Goal: Use online tool/utility

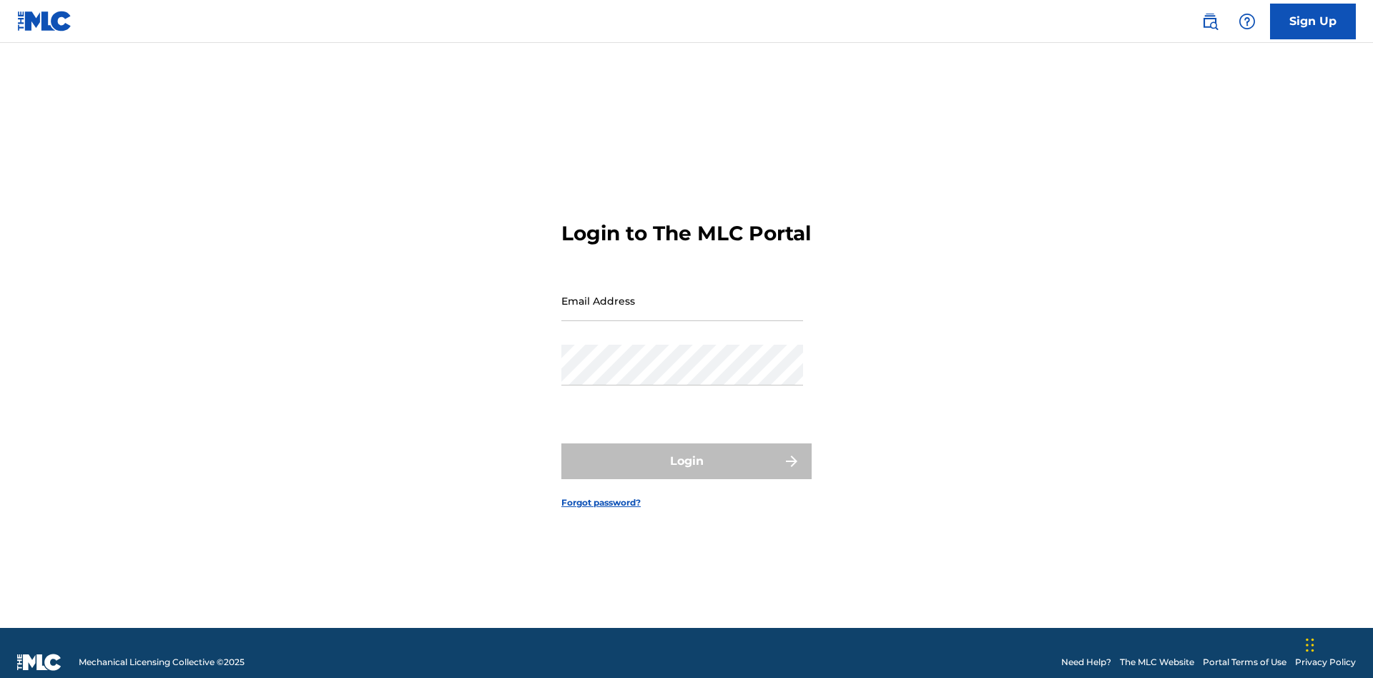
scroll to position [19, 0]
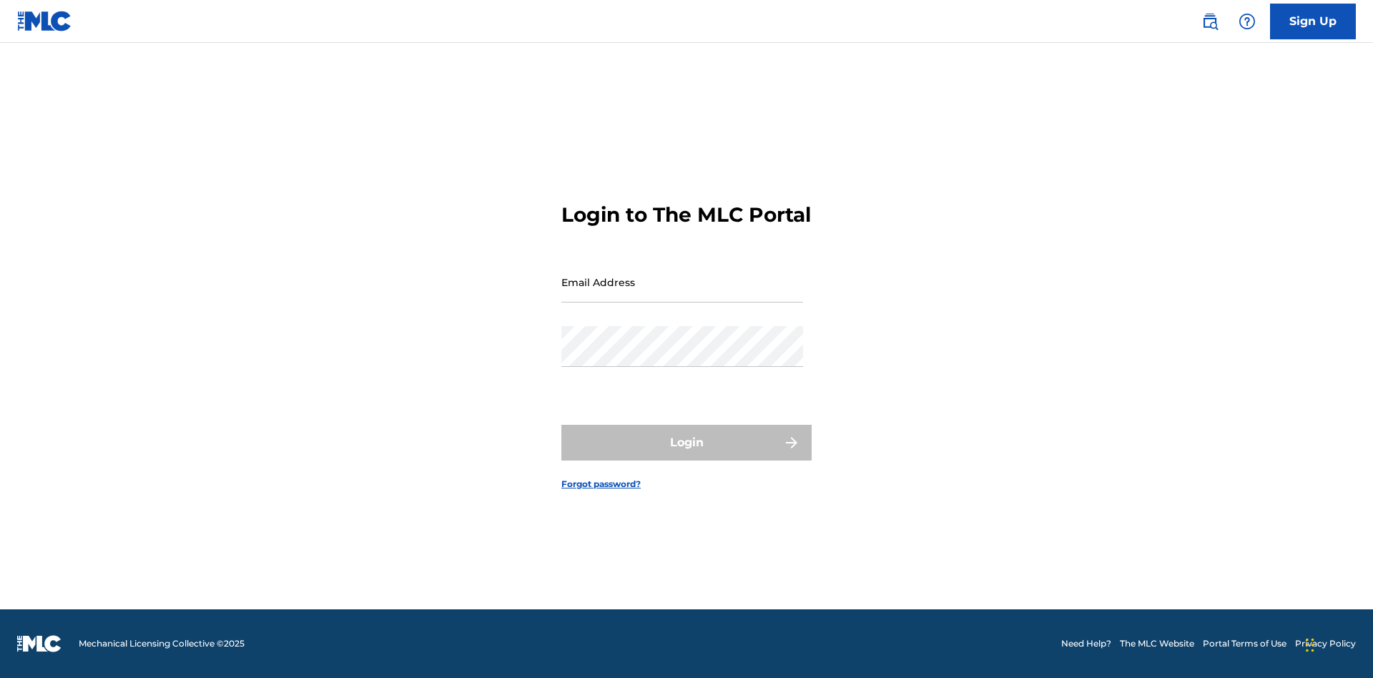
click at [682, 294] on input "Email Address" at bounding box center [682, 282] width 242 height 41
type input "[EMAIL_ADDRESS][DOMAIN_NAME]"
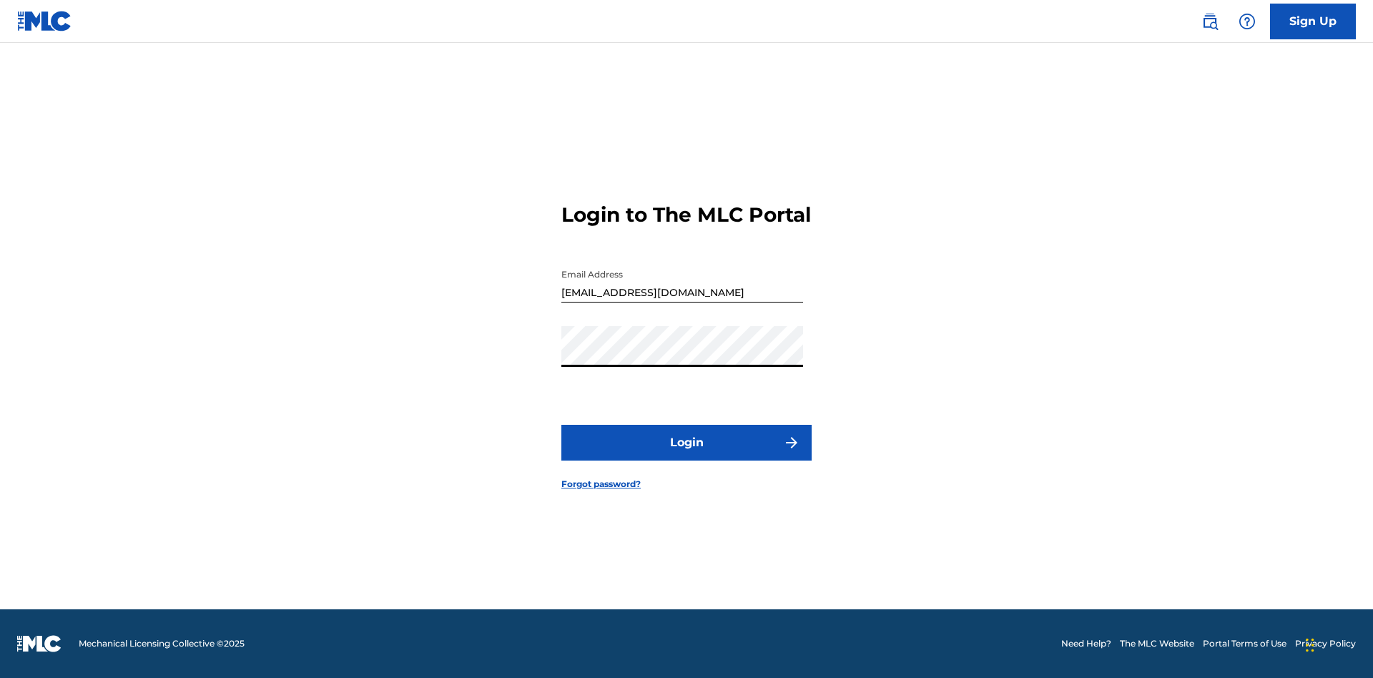
click at [686, 455] on button "Login" at bounding box center [686, 443] width 250 height 36
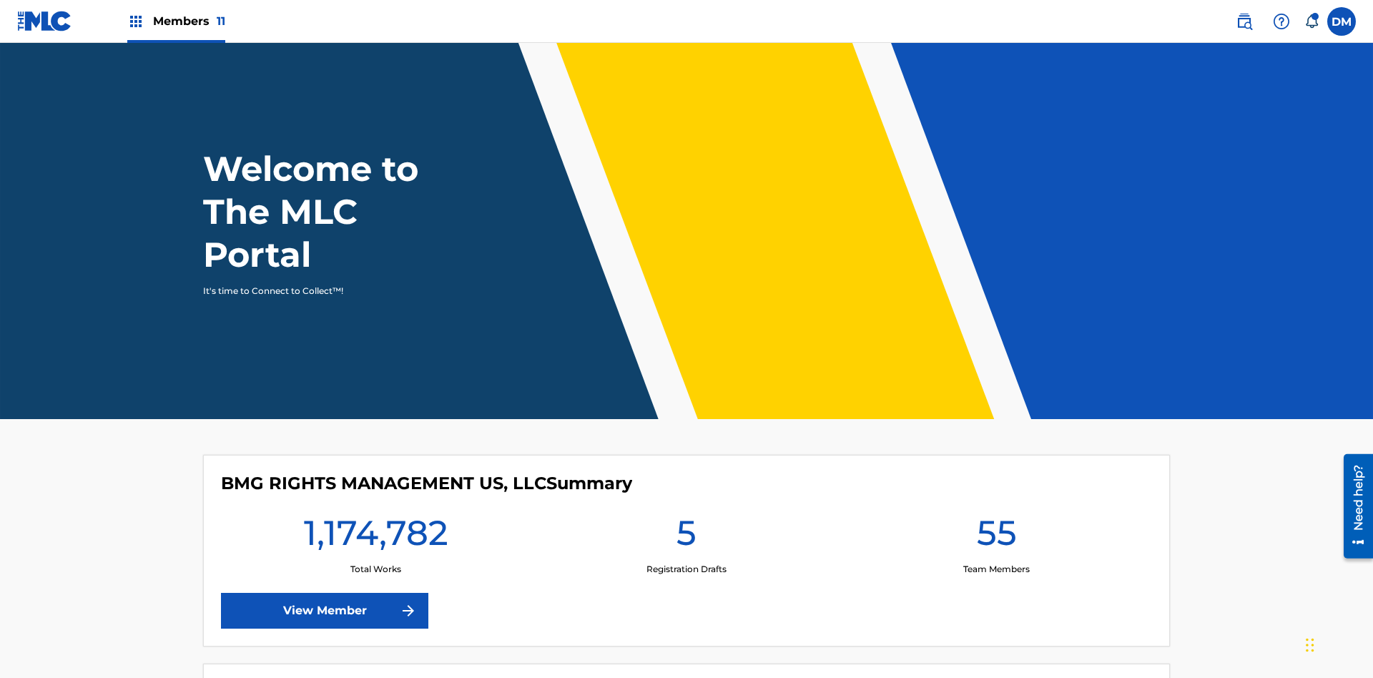
scroll to position [61, 0]
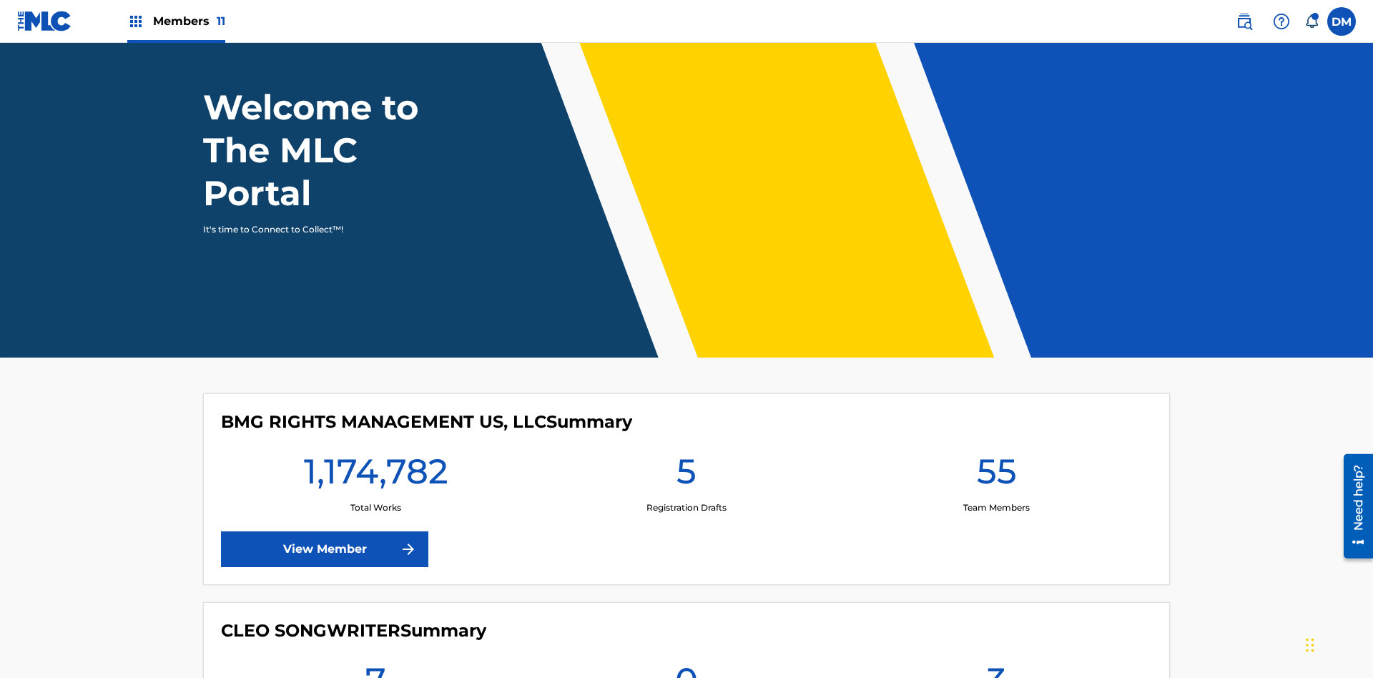
click at [176, 21] on span "Members 11" at bounding box center [189, 21] width 72 height 16
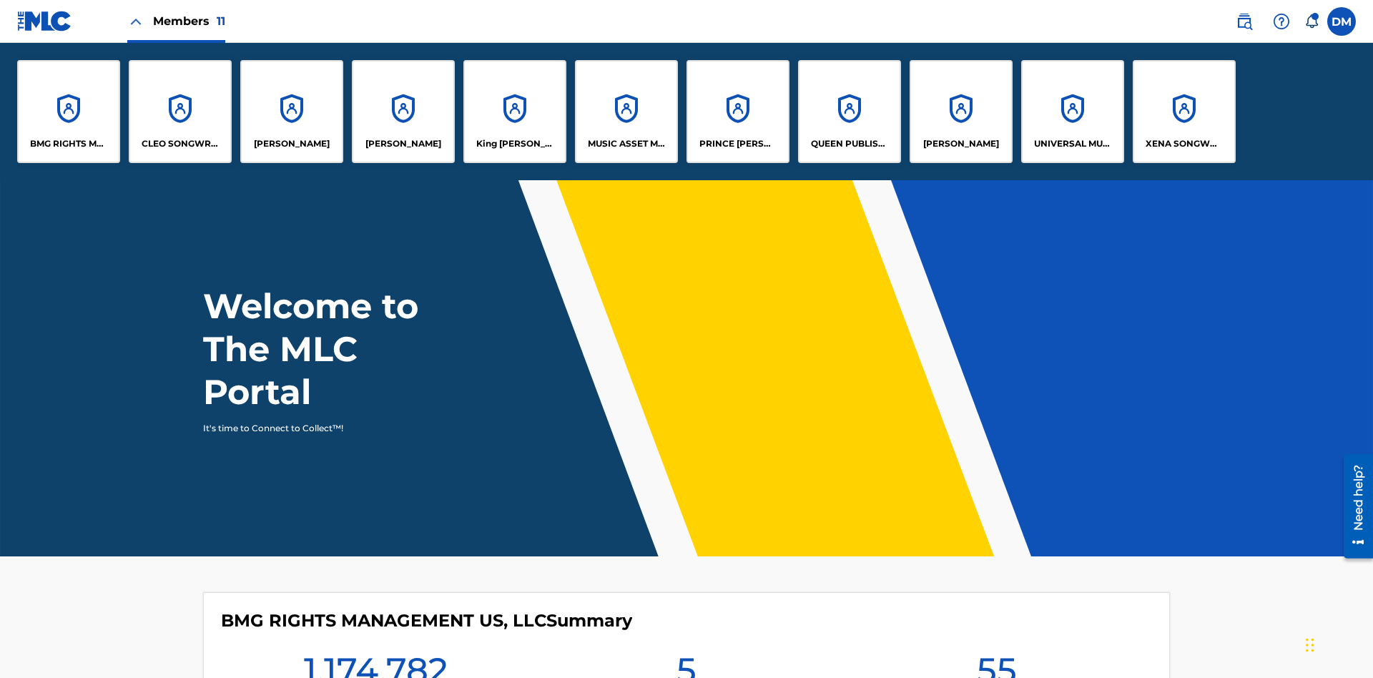
click at [849, 144] on p "QUEEN PUBLISHA" at bounding box center [850, 143] width 78 height 13
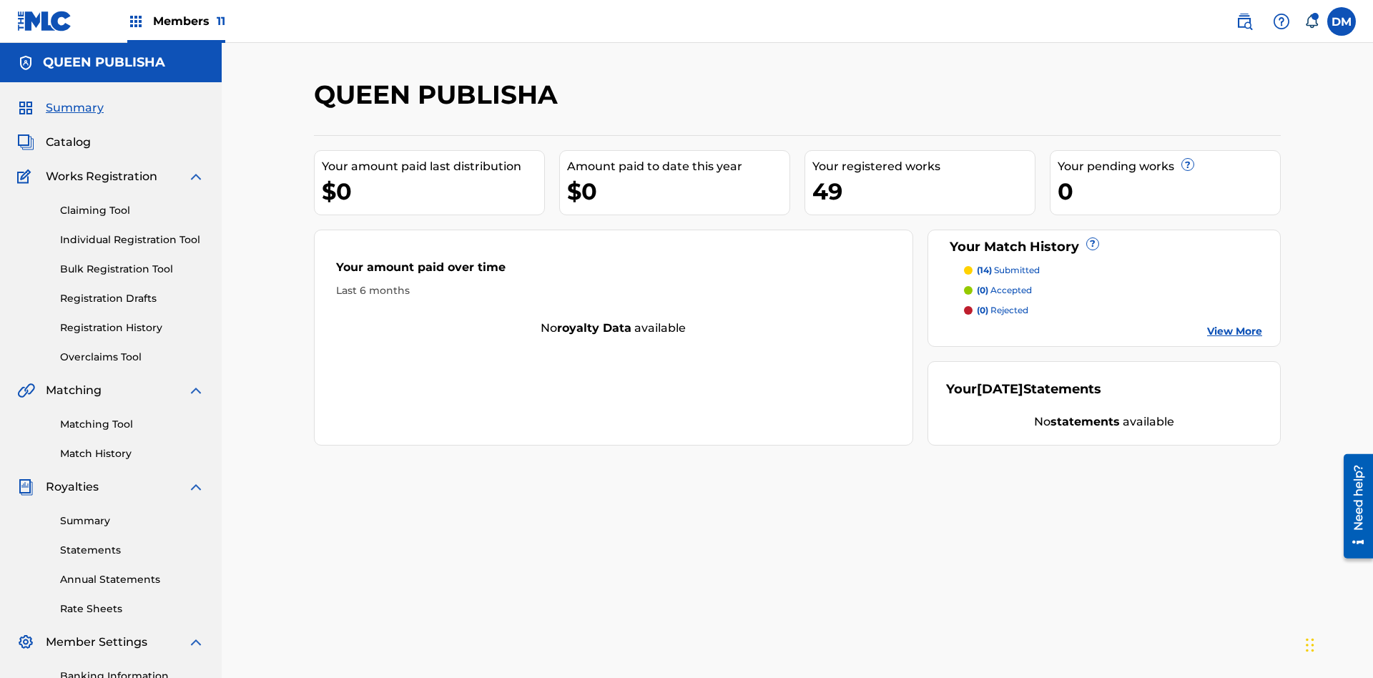
click at [132, 417] on link "Matching Tool" at bounding box center [132, 424] width 144 height 15
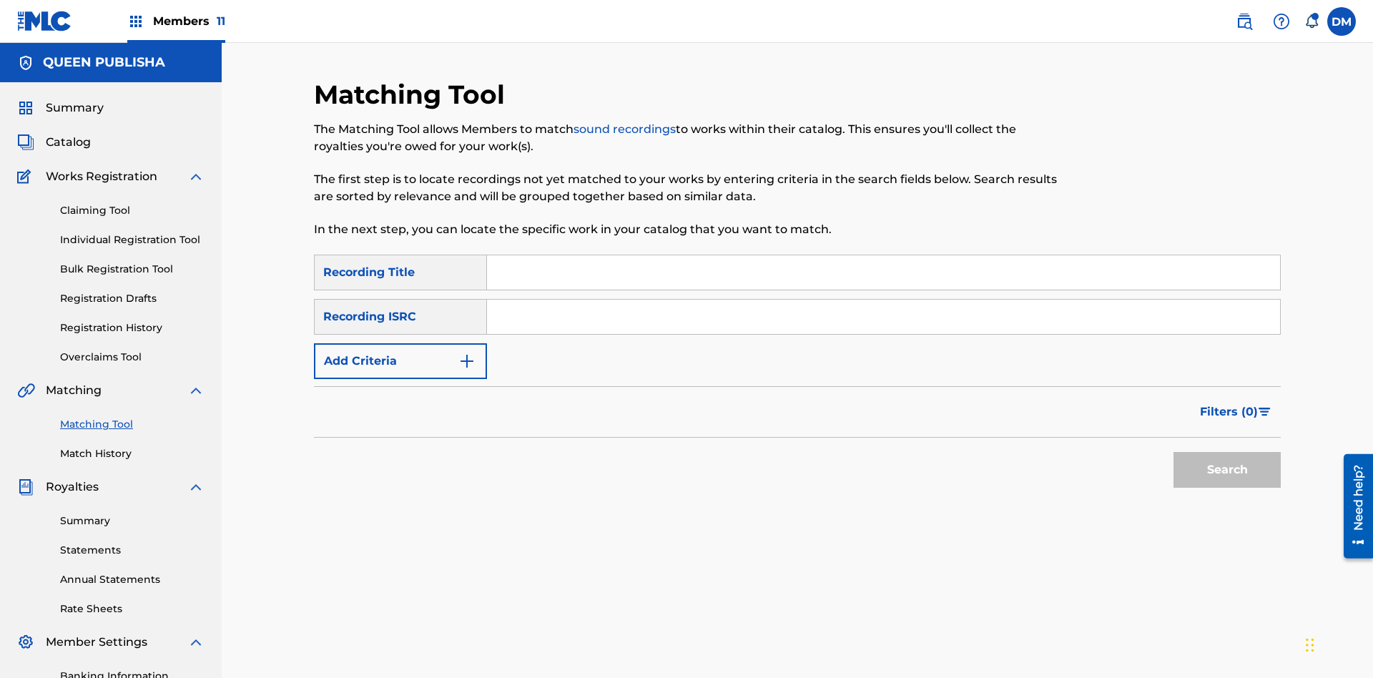
click at [400, 343] on button "Add Criteria" at bounding box center [400, 361] width 173 height 36
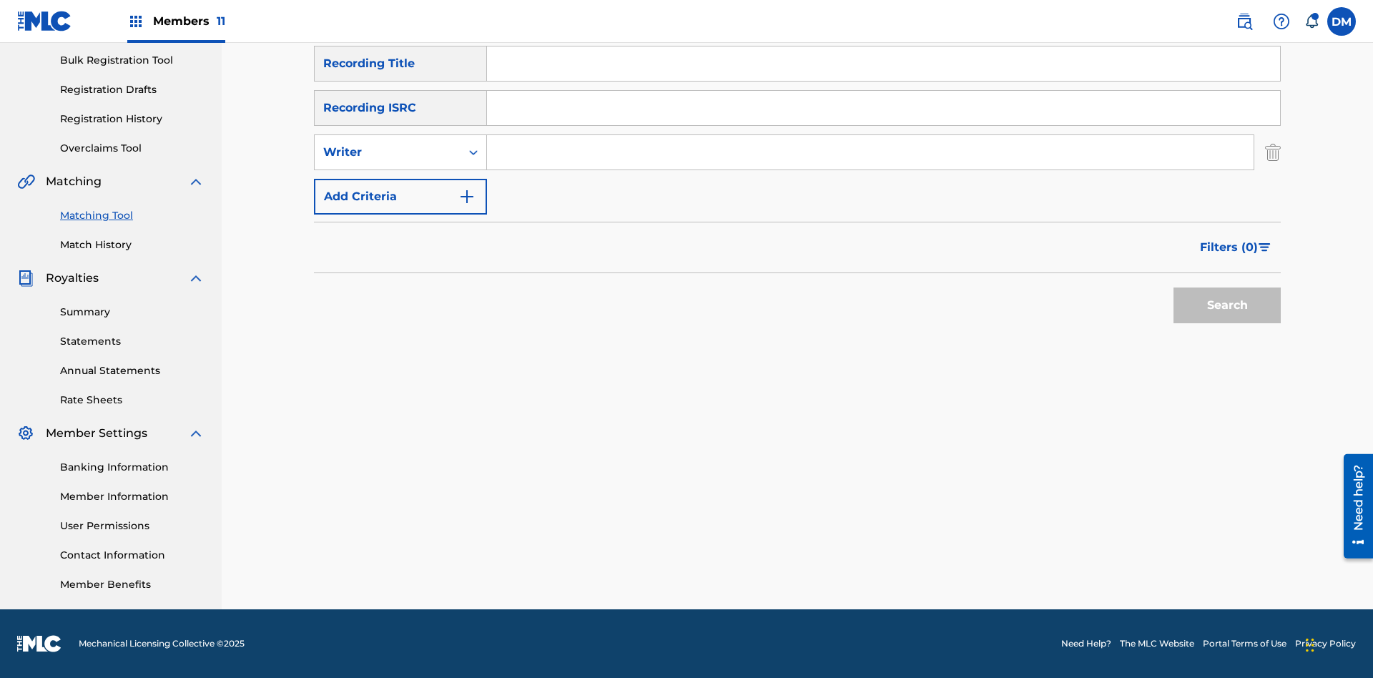
click at [400, 197] on button "Add Criteria" at bounding box center [400, 197] width 173 height 36
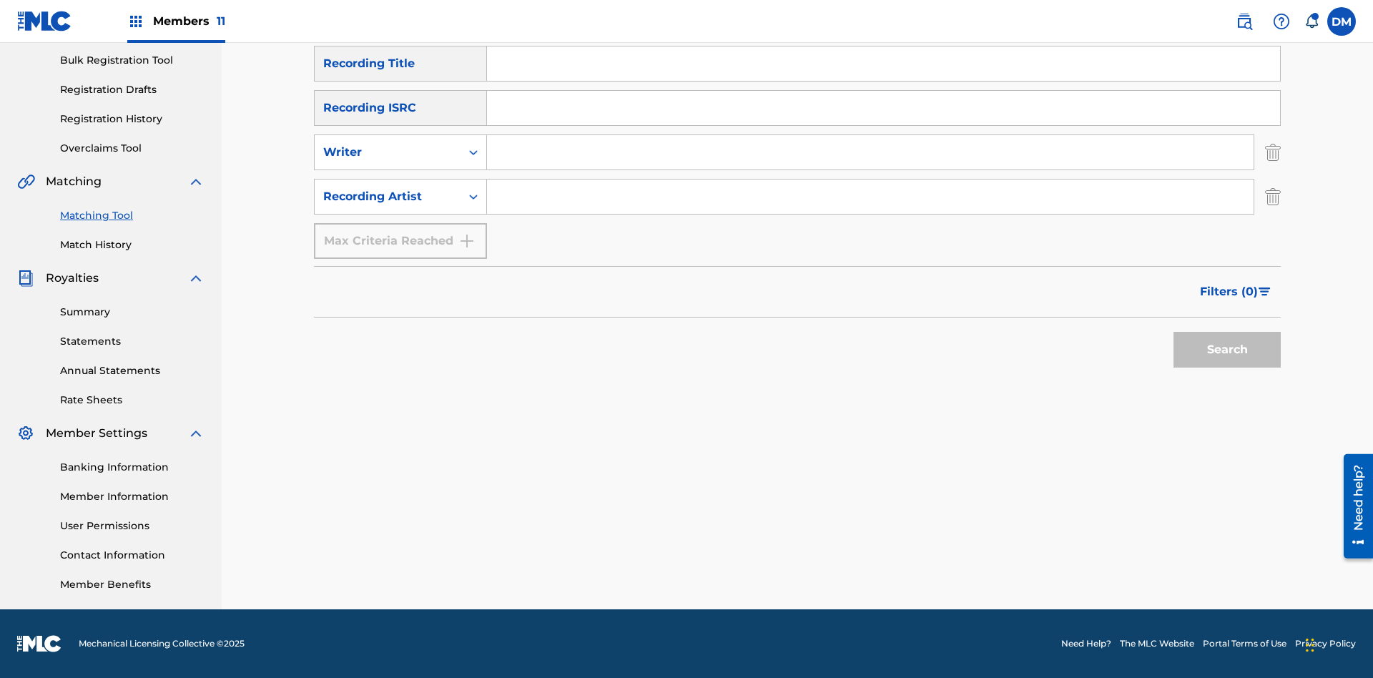
click at [883, 81] on input "Search Form" at bounding box center [883, 63] width 793 height 34
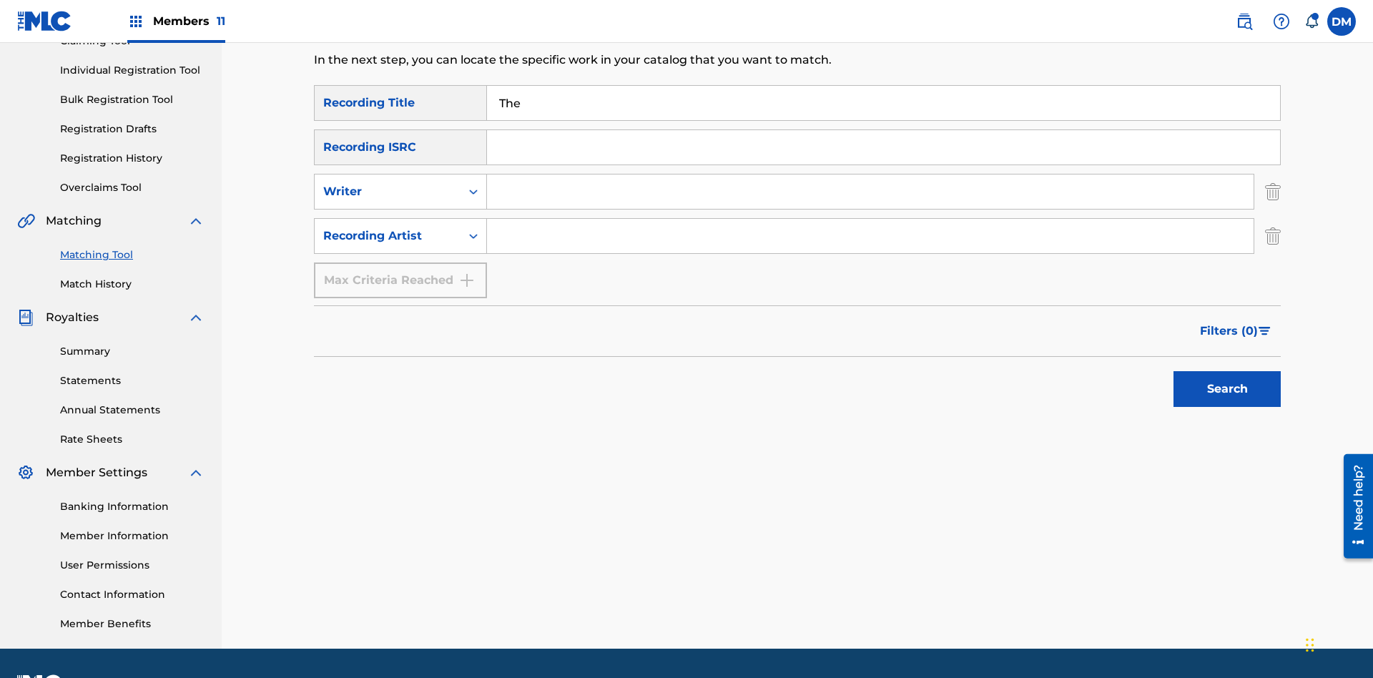
click at [1227, 371] on button "Search" at bounding box center [1226, 389] width 107 height 36
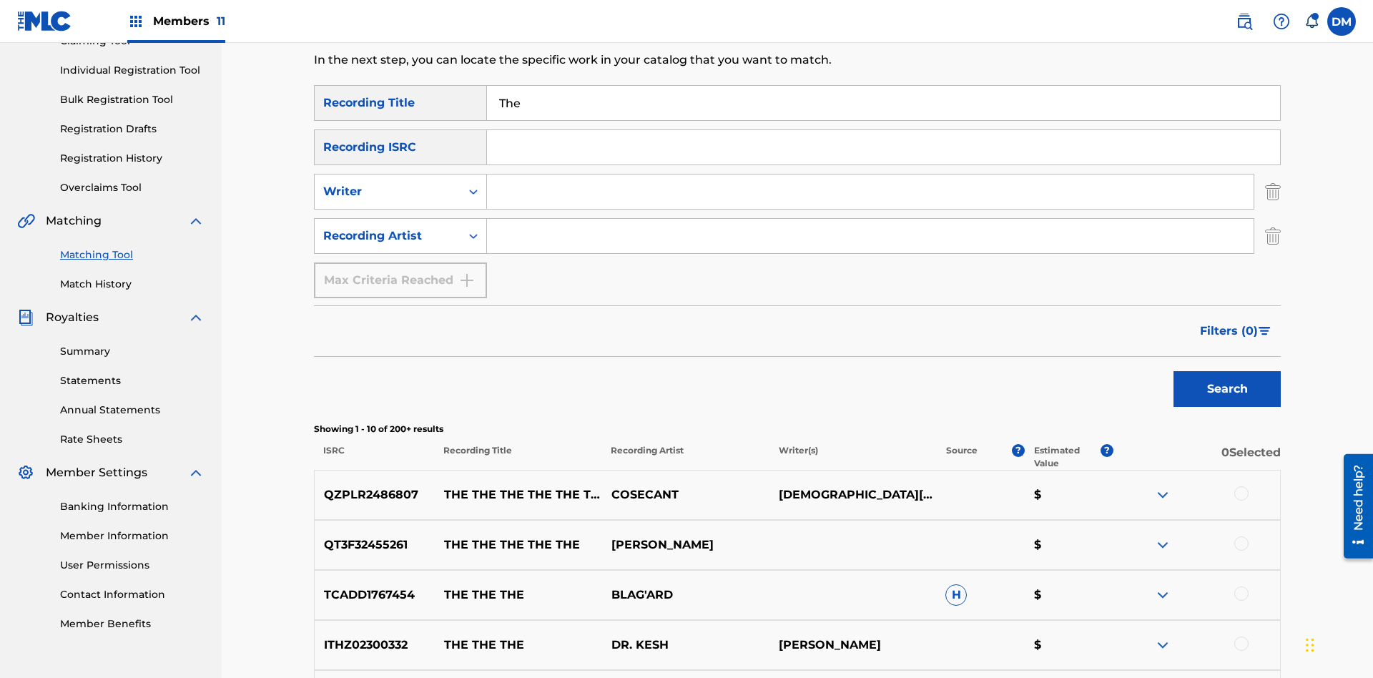
click at [1240, 486] on div at bounding box center [1241, 493] width 14 height 14
click at [1240, 586] on div at bounding box center [1241, 593] width 14 height 14
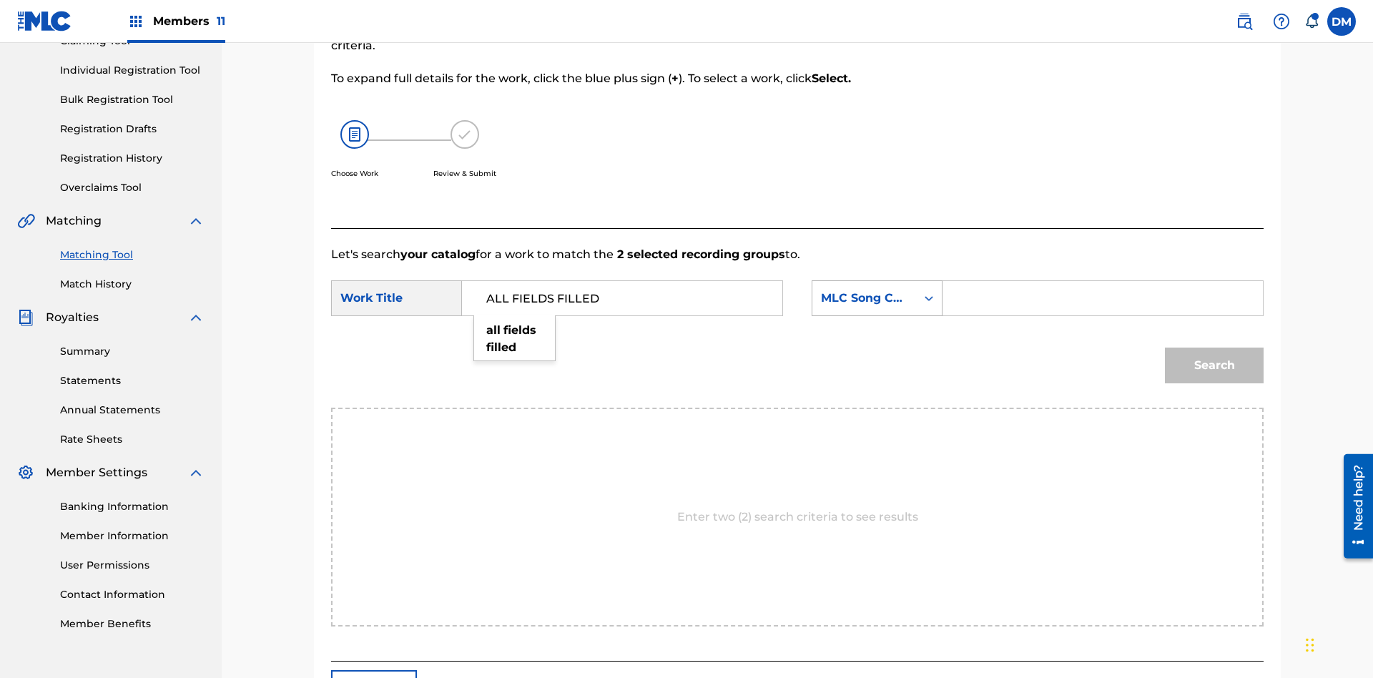
type input "ALL FIELDS FILLED"
click at [877, 290] on div "MLC Song Code" at bounding box center [864, 298] width 87 height 17
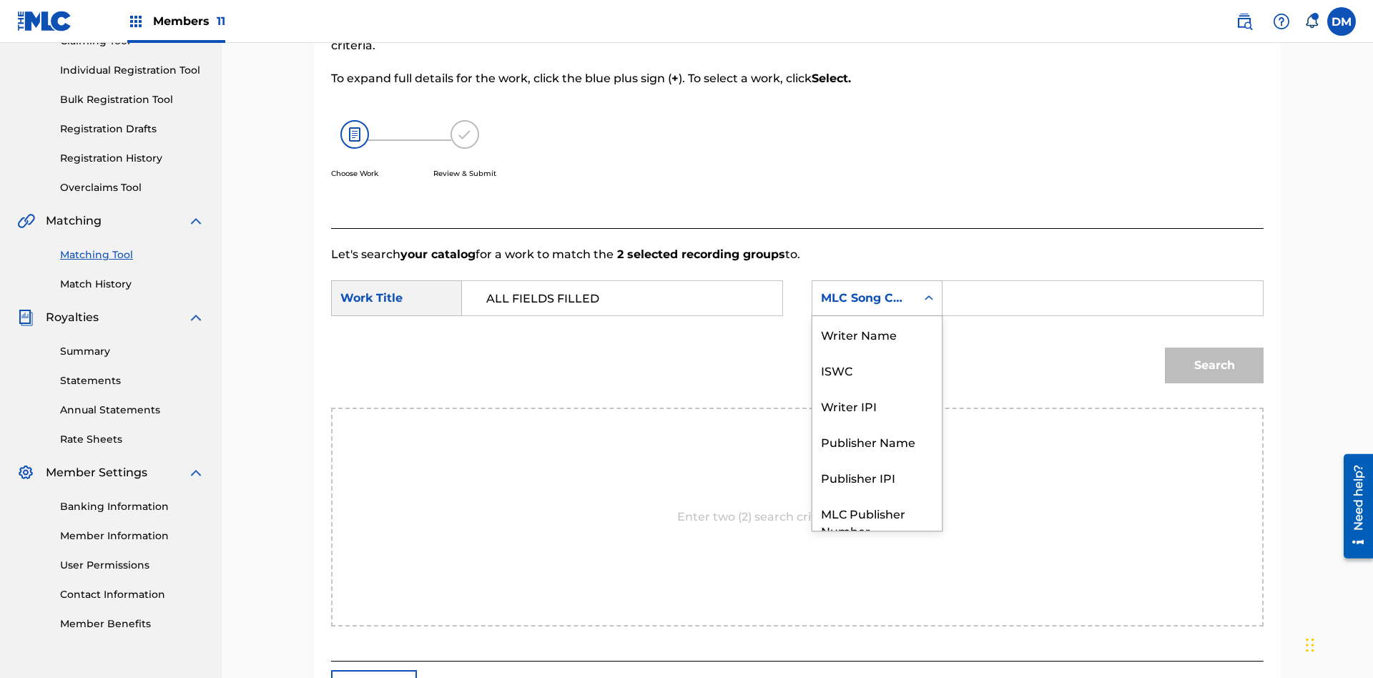
click at [877, 352] on div "ISWC" at bounding box center [876, 370] width 129 height 36
click at [1214, 347] on button "Search" at bounding box center [1214, 365] width 99 height 36
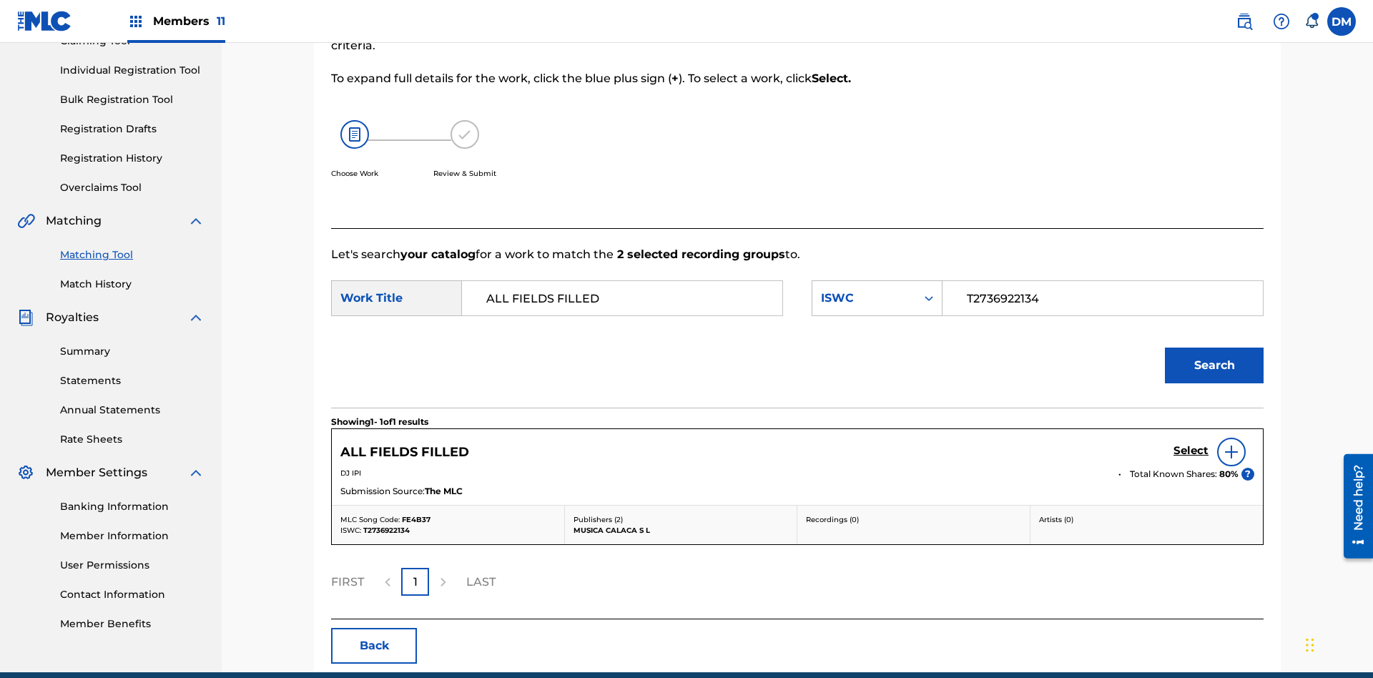
click at [1190, 444] on h5 "Select" at bounding box center [1190, 451] width 35 height 14
